Goal: Task Accomplishment & Management: Use online tool/utility

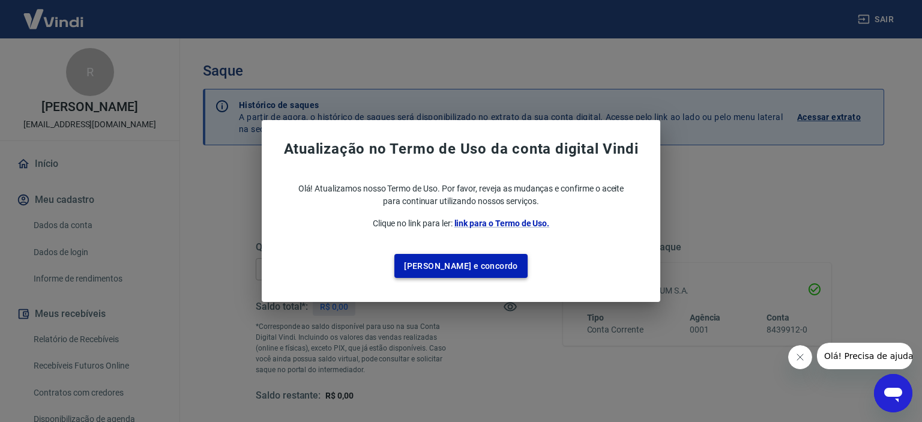
click at [473, 270] on button "[PERSON_NAME] e concordo" at bounding box center [460, 266] width 133 height 25
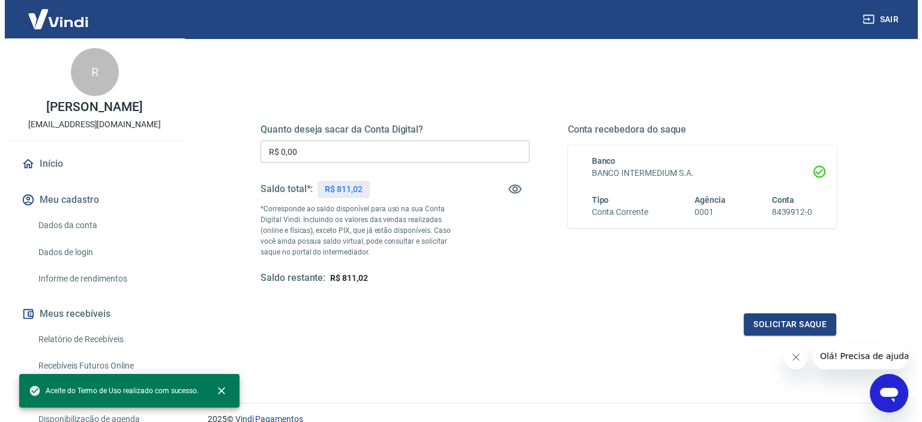
scroll to position [120, 0]
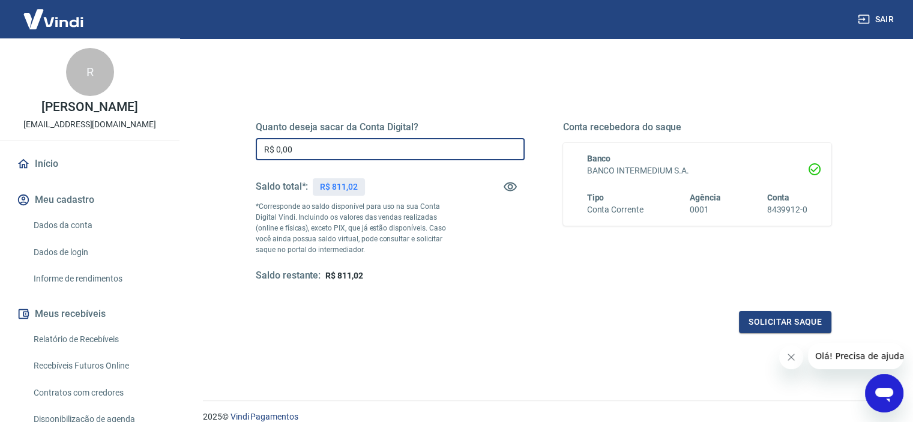
drag, startPoint x: 319, startPoint y: 145, endPoint x: 243, endPoint y: 145, distance: 75.7
click at [243, 145] on div "Quanto deseja sacar da Conta Digital? R$ 0,00 ​ Saldo total*: R$ 811,02 *Corres…" at bounding box center [543, 207] width 605 height 279
click at [342, 152] on input "R$ 0,00" at bounding box center [390, 149] width 269 height 22
type input "R$ 811,02"
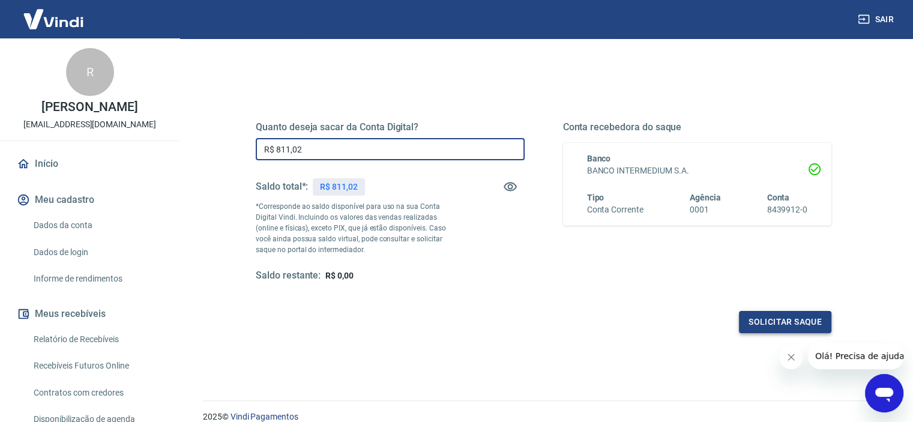
click at [772, 326] on button "Solicitar saque" at bounding box center [785, 322] width 92 height 22
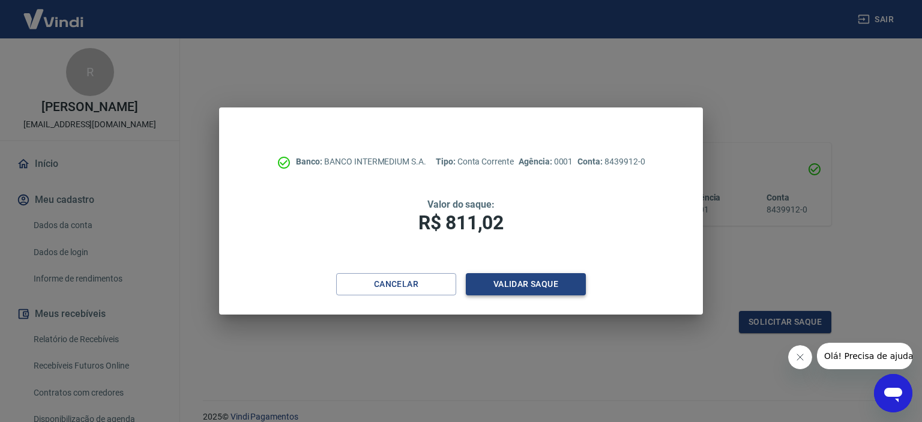
click at [535, 287] on button "Validar saque" at bounding box center [526, 284] width 120 height 22
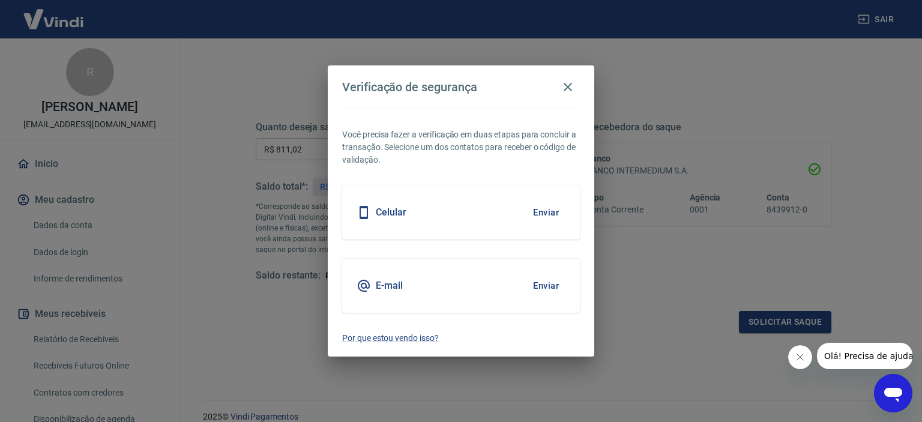
click at [541, 214] on button "Enviar" at bounding box center [546, 212] width 39 height 25
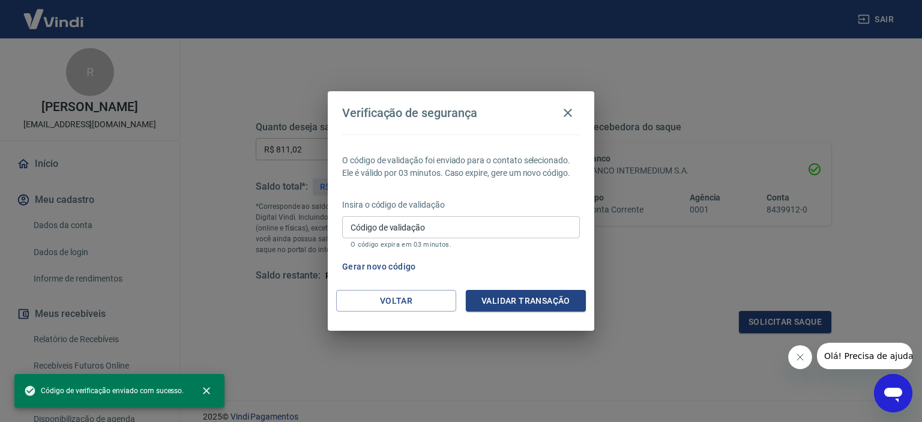
click at [473, 229] on input "Código de validação" at bounding box center [461, 227] width 238 height 22
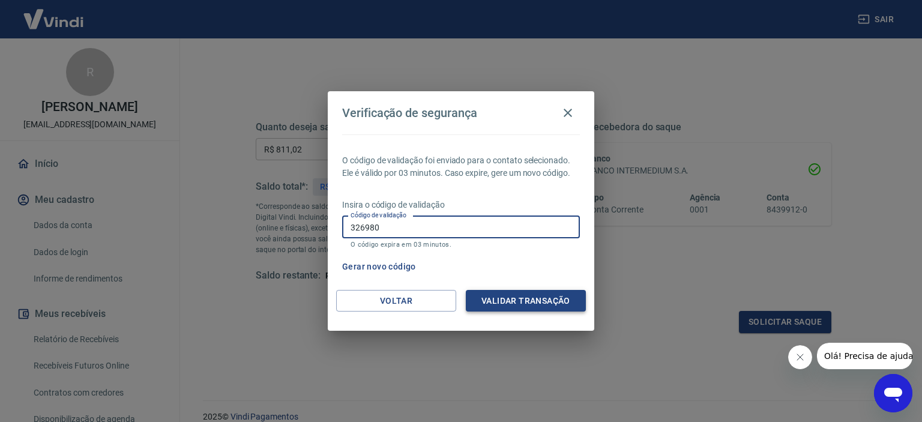
type input "326980"
click at [557, 302] on button "Validar transação" at bounding box center [526, 301] width 120 height 22
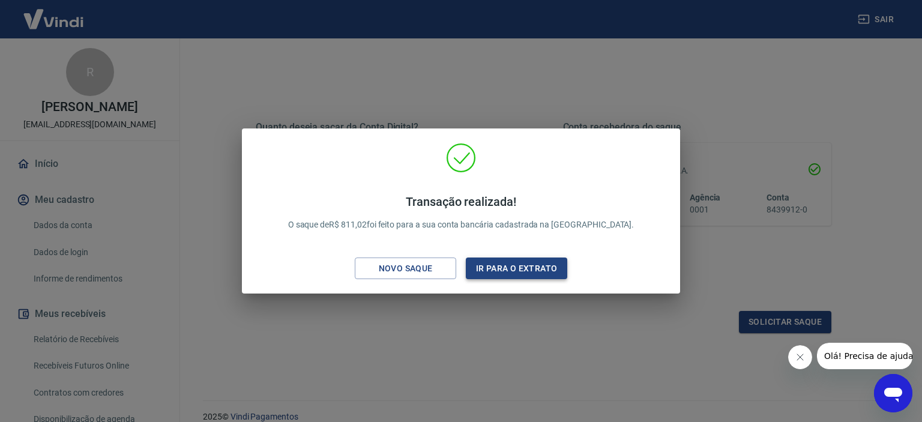
click at [506, 265] on button "Ir para o extrato" at bounding box center [516, 269] width 101 height 22
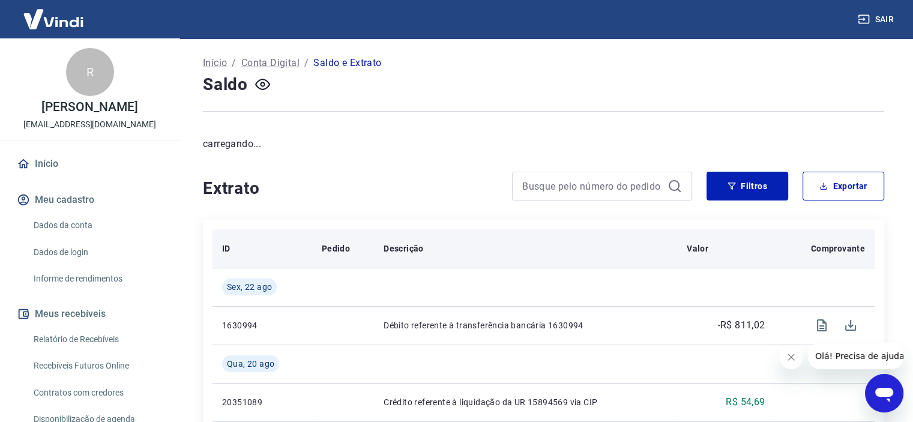
scroll to position [60, 0]
